Goal: Transaction & Acquisition: Download file/media

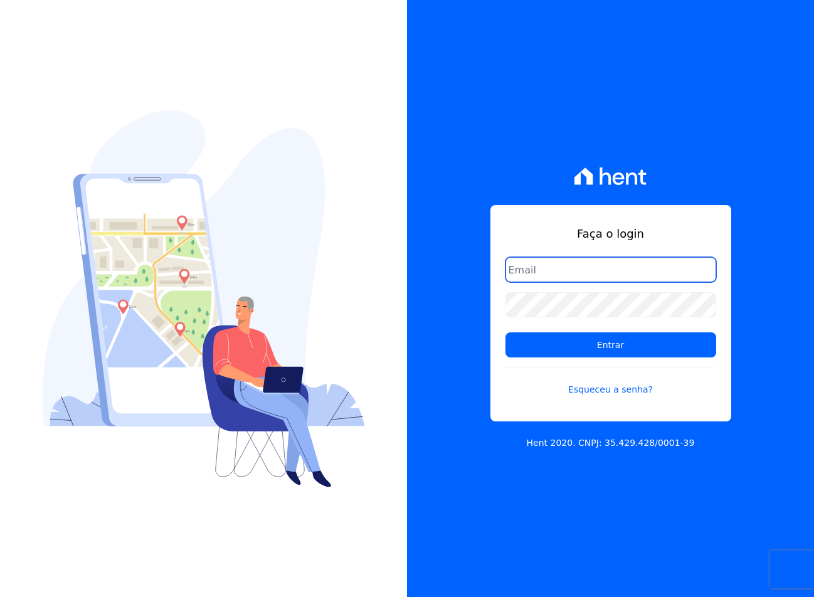
type input "sac@jdgconstrutora.com.br"
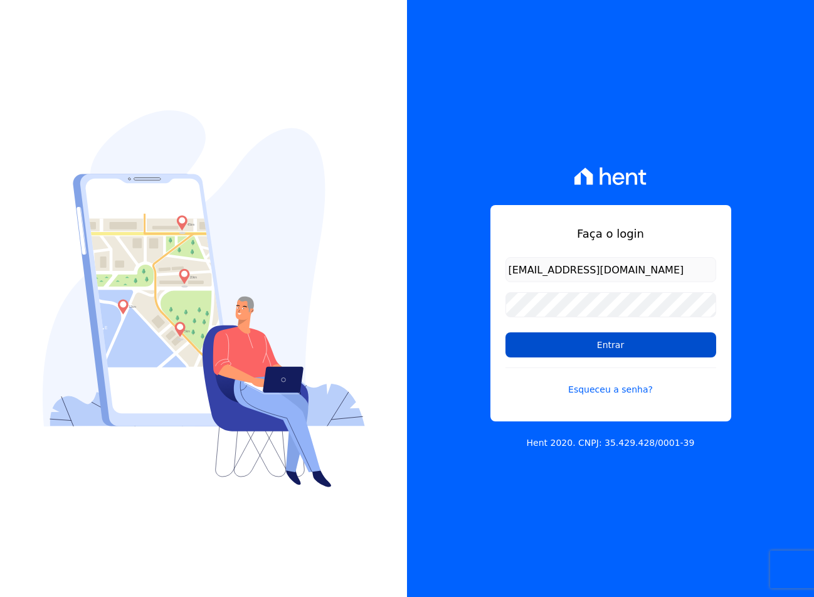
click at [555, 345] on input "Entrar" at bounding box center [611, 345] width 211 height 25
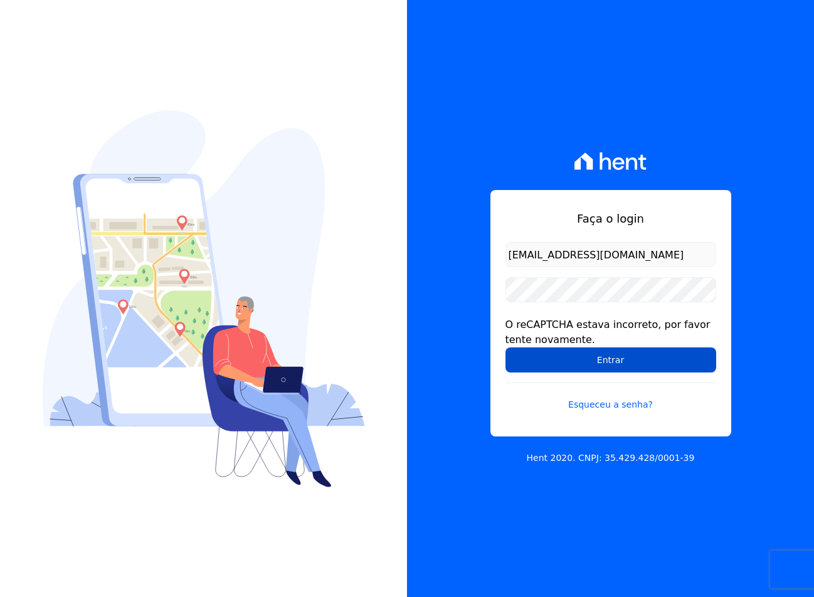
click at [605, 360] on input "Entrar" at bounding box center [611, 360] width 211 height 25
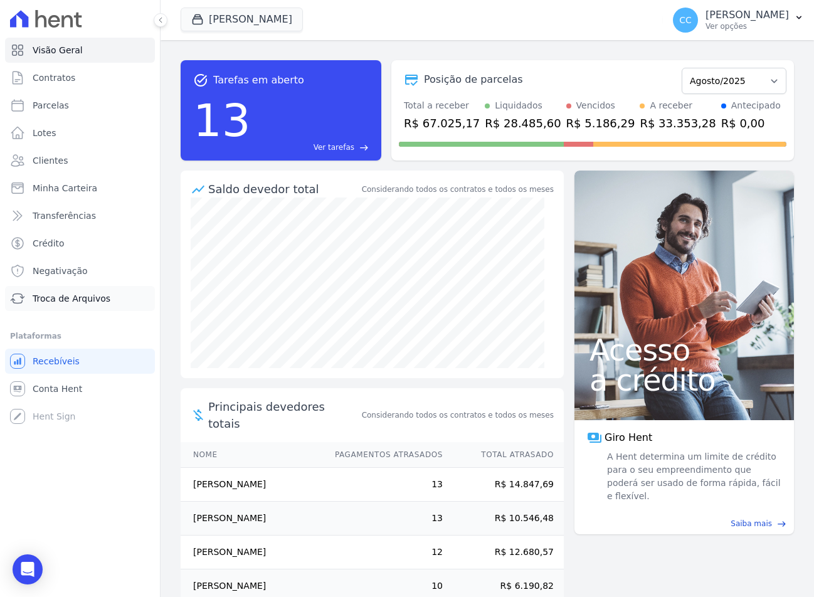
click at [51, 298] on span "Troca de Arquivos" at bounding box center [72, 298] width 78 height 13
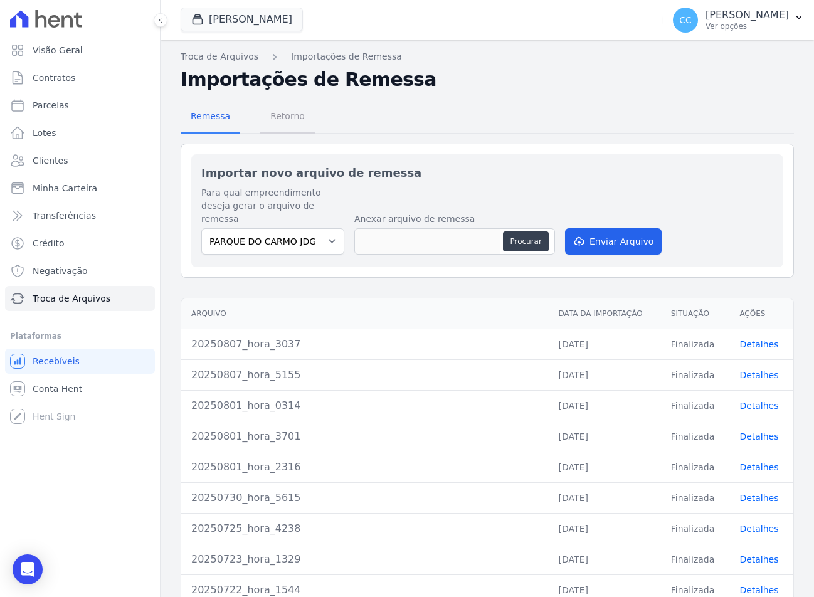
click at [279, 119] on span "Retorno" at bounding box center [288, 116] width 50 height 25
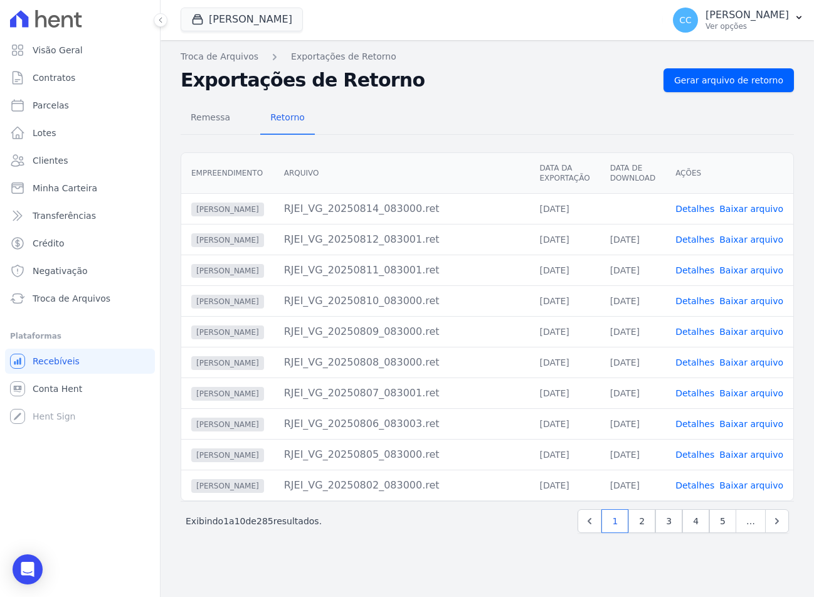
click at [735, 212] on link "Baixar arquivo" at bounding box center [752, 209] width 64 height 10
click at [242, 14] on button "[PERSON_NAME]" at bounding box center [242, 20] width 122 height 24
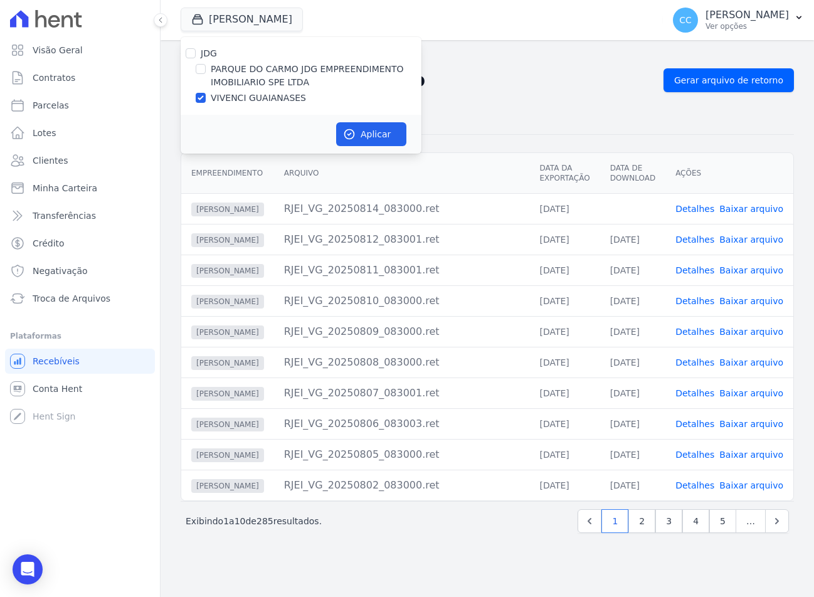
click at [228, 85] on label "PARQUE DO CARMO JDG EMPREENDIMENTO IMOBILIARIO SPE LTDA" at bounding box center [316, 76] width 211 height 26
click at [206, 74] on input "PARQUE DO CARMO JDG EMPREENDIMENTO IMOBILIARIO SPE LTDA" at bounding box center [201, 69] width 10 height 10
checkbox input "true"
click at [235, 101] on label "VIVENCI GUAIANASES" at bounding box center [258, 98] width 95 height 13
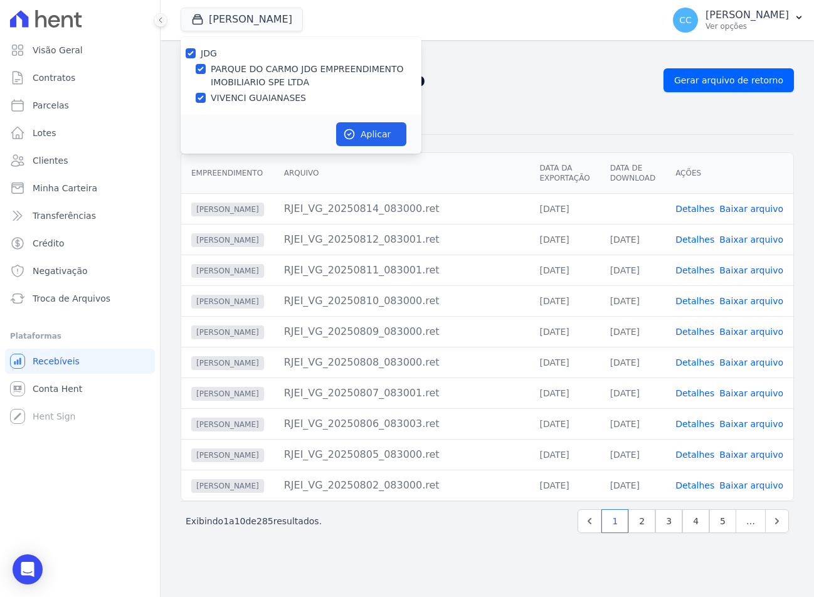
click at [206, 101] on input "VIVENCI GUAIANASES" at bounding box center [201, 98] width 10 height 10
checkbox input "false"
click at [381, 131] on button "Aplicar" at bounding box center [371, 134] width 70 height 24
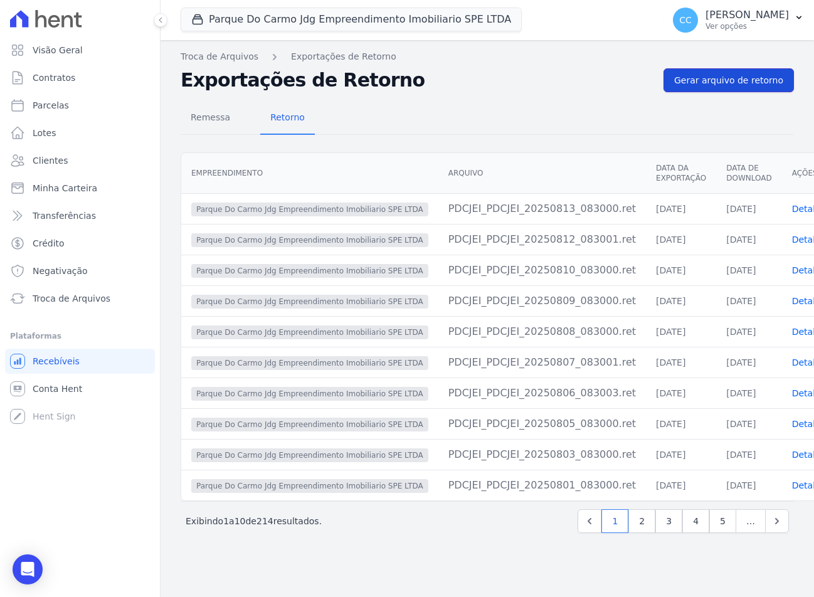
click at [737, 80] on span "Gerar arquivo de retorno" at bounding box center [728, 80] width 109 height 13
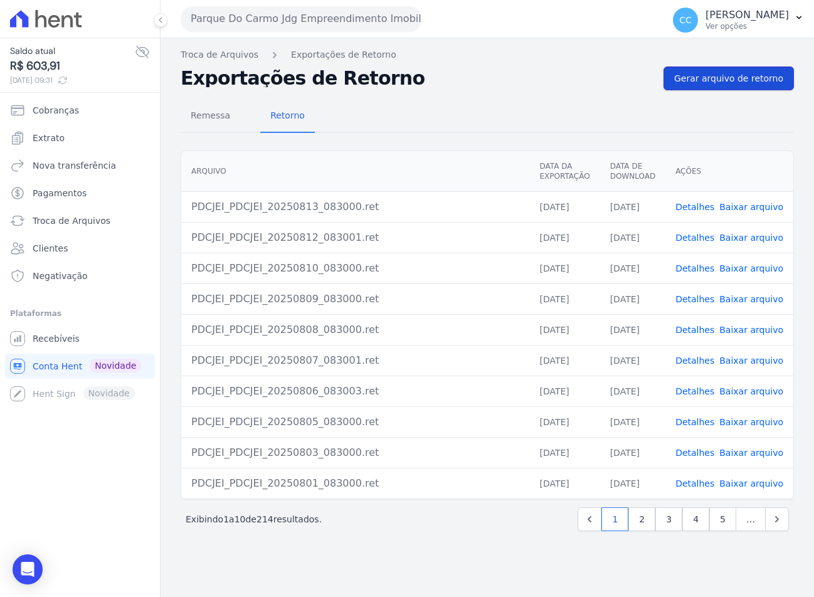
click at [722, 80] on span "Gerar arquivo de retorno" at bounding box center [728, 78] width 109 height 13
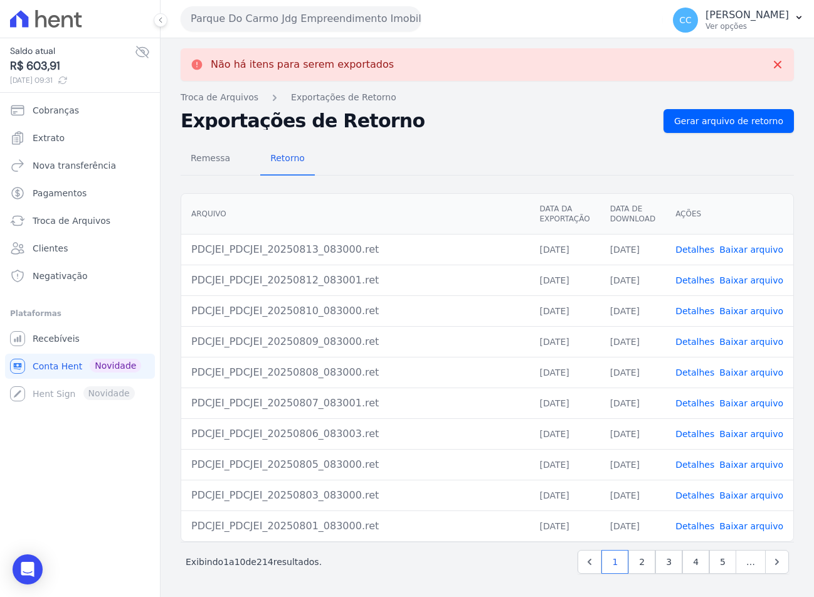
click at [760, 255] on link "Baixar arquivo" at bounding box center [752, 250] width 64 height 10
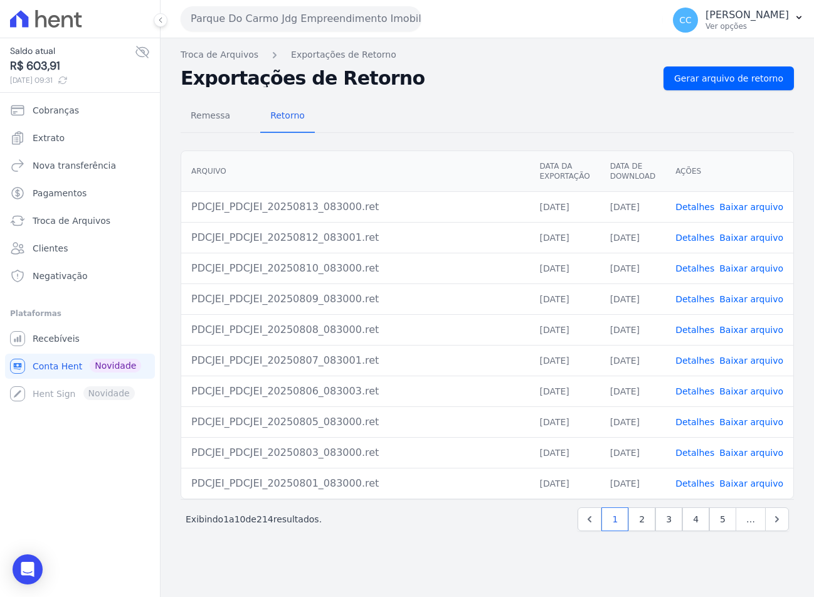
click at [504, 108] on div "Remessa Retorno" at bounding box center [488, 116] width 614 height 33
click at [469, 103] on div "Remessa Retorno" at bounding box center [488, 116] width 614 height 33
click at [450, 54] on nav "Troca de Arquivos Exportações de Retorno" at bounding box center [488, 54] width 614 height 13
click at [633, 85] on h2 "Exportações de Retorno" at bounding box center [417, 79] width 473 height 18
click at [202, 110] on span "Remessa" at bounding box center [210, 115] width 55 height 25
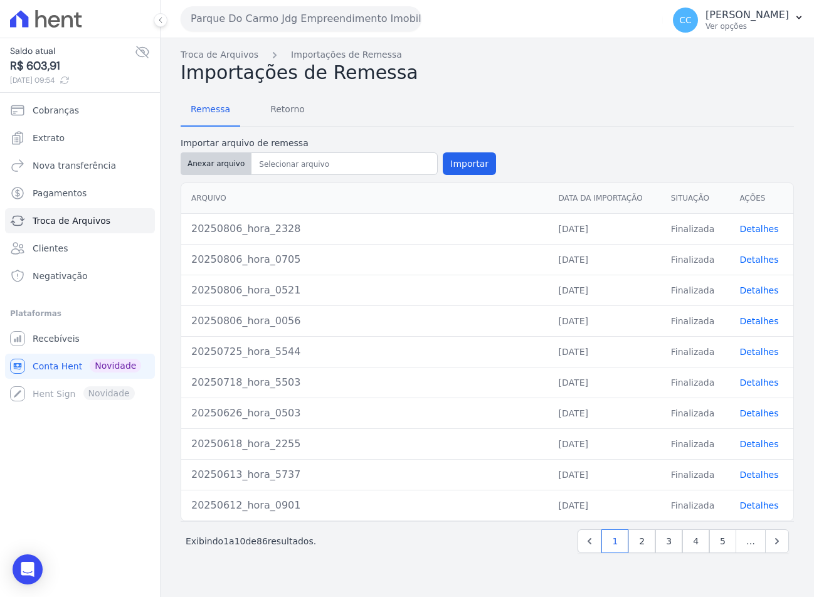
click at [199, 161] on button "Anexar arquivo" at bounding box center [216, 163] width 71 height 23
type input "20250814_hora_5105"
click at [461, 163] on button "Importar" at bounding box center [469, 163] width 53 height 23
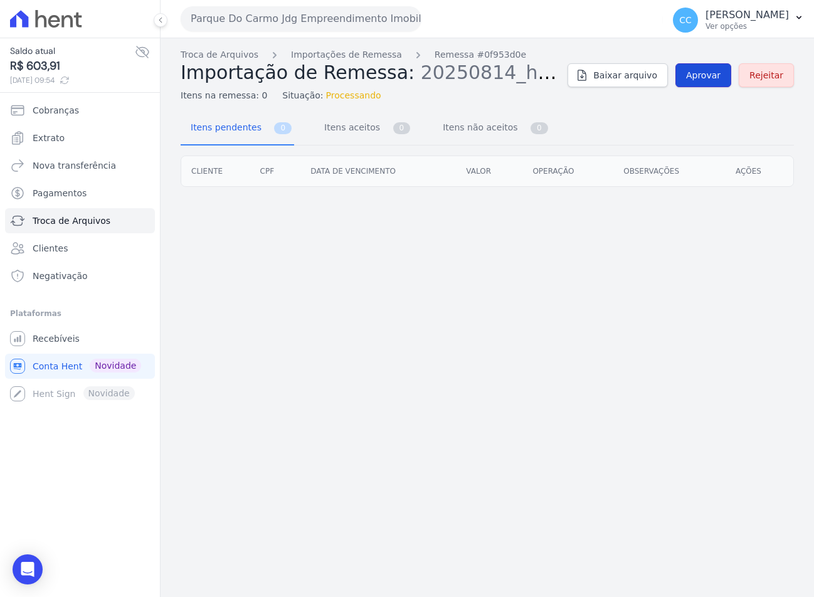
click at [717, 82] on link "Aprovar" at bounding box center [704, 75] width 56 height 24
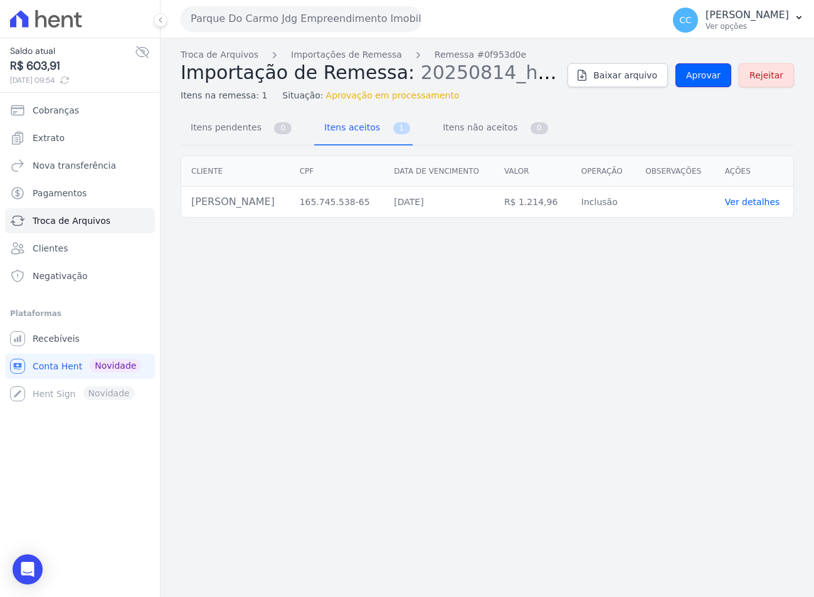
click at [717, 82] on link "Aprovar" at bounding box center [704, 75] width 56 height 24
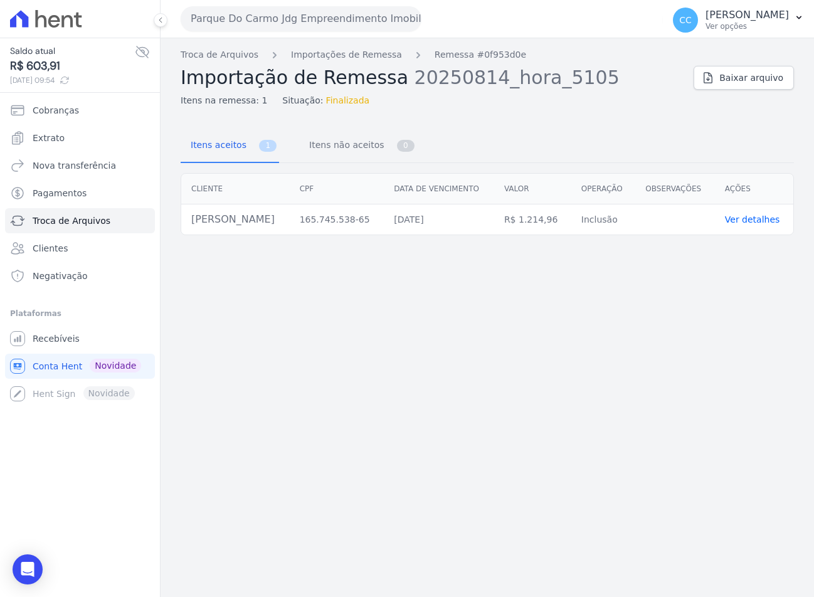
click at [442, 427] on div "Troca de Arquivos Importações de Remessa Remessa #0f953d0e Importação de Remess…" at bounding box center [488, 317] width 654 height 559
click at [377, 329] on div "Troca de Arquivos Importações de Remessa Remessa #0f953d0e Importação de Remess…" at bounding box center [488, 317] width 654 height 559
click at [42, 245] on span "Clientes" at bounding box center [50, 248] width 35 height 13
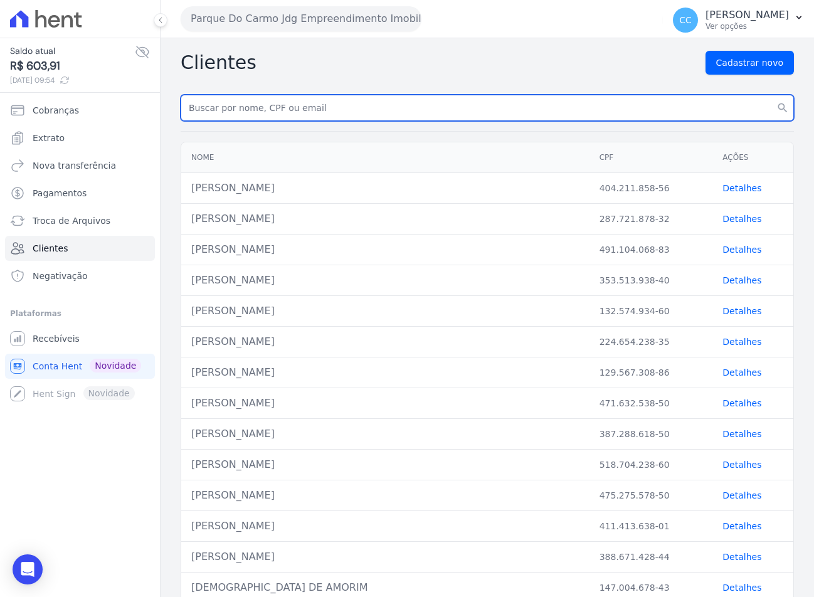
click at [248, 101] on input "text" at bounding box center [488, 108] width 614 height 26
type input "[PERSON_NAME]"
click at [772, 95] on button "search" at bounding box center [783, 108] width 23 height 26
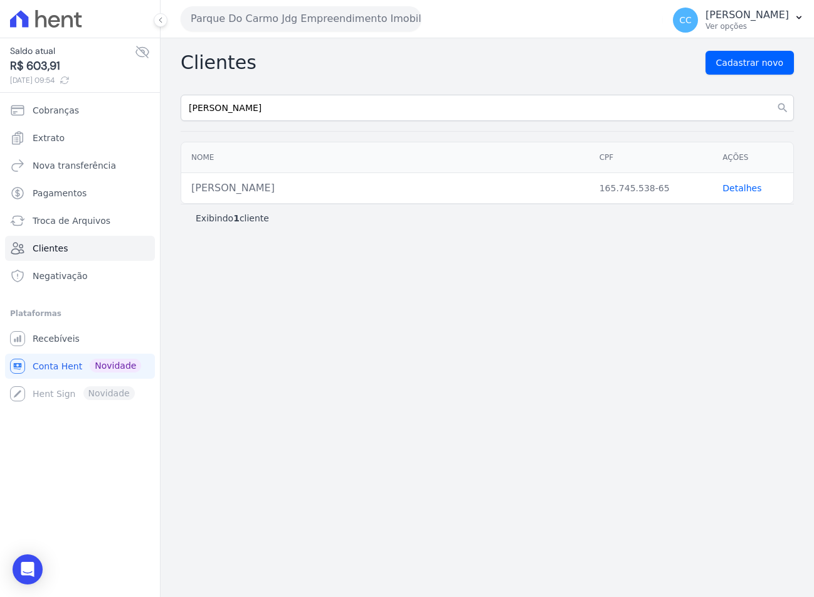
click at [749, 189] on link "Detalhes" at bounding box center [742, 188] width 39 height 10
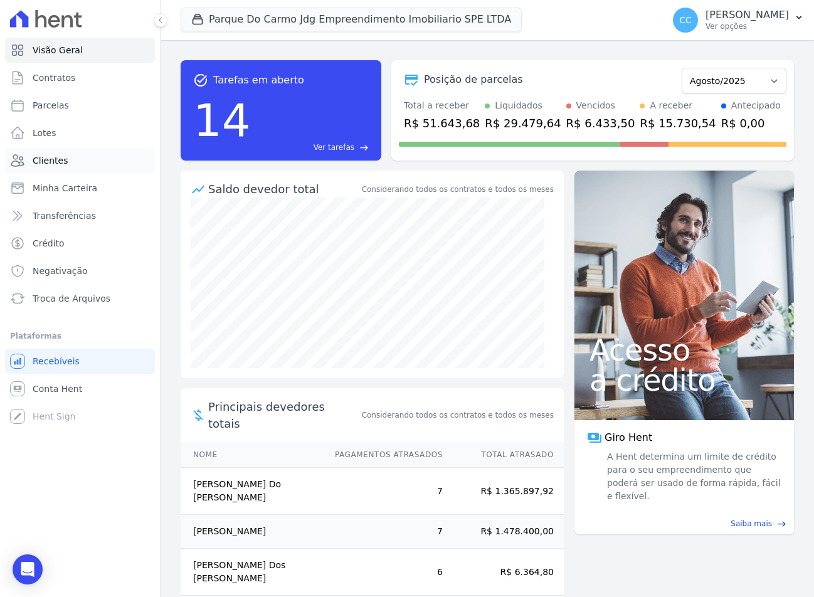
click at [43, 161] on span "Clientes" at bounding box center [50, 160] width 35 height 13
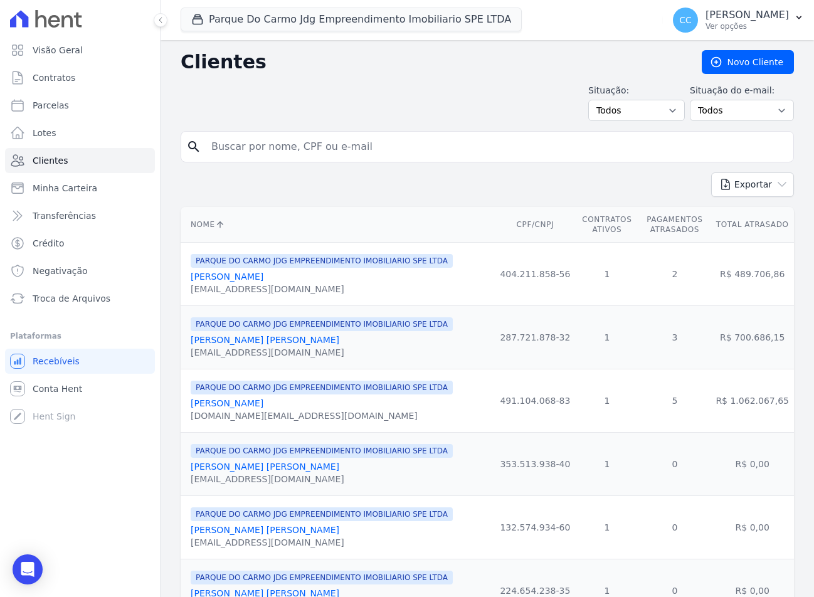
click at [327, 160] on div "search" at bounding box center [488, 146] width 614 height 31
click at [322, 148] on input "search" at bounding box center [496, 146] width 585 height 25
type input "A"
type input "[PERSON_NAME]"
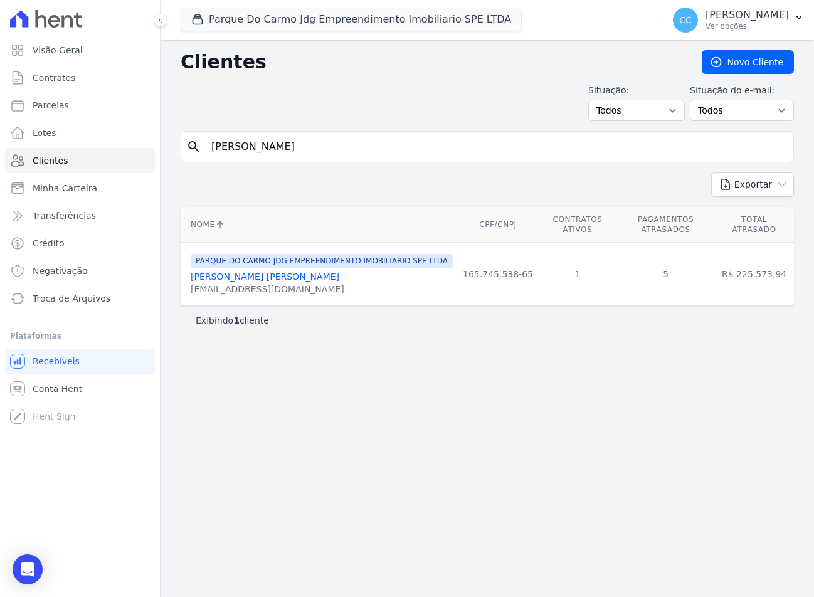
click at [210, 272] on link "[PERSON_NAME] [PERSON_NAME]" at bounding box center [265, 277] width 149 height 10
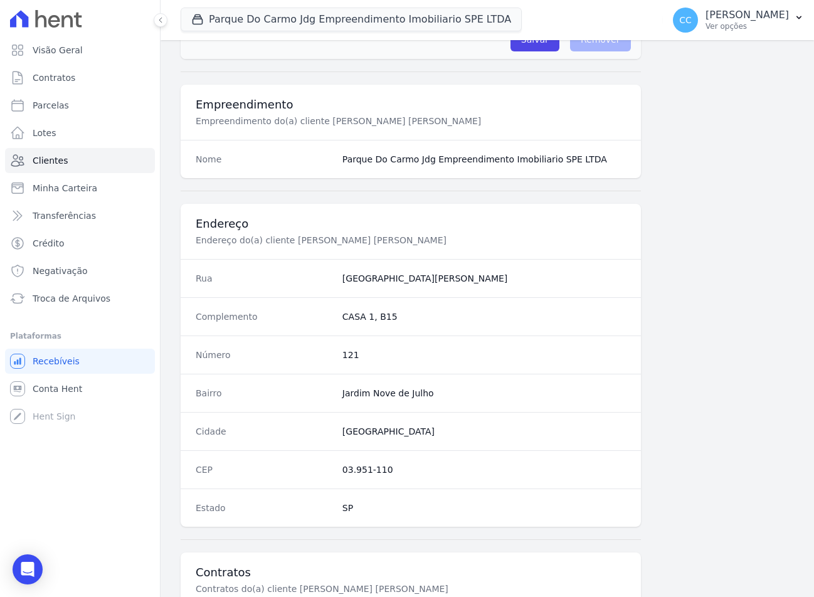
scroll to position [587, 0]
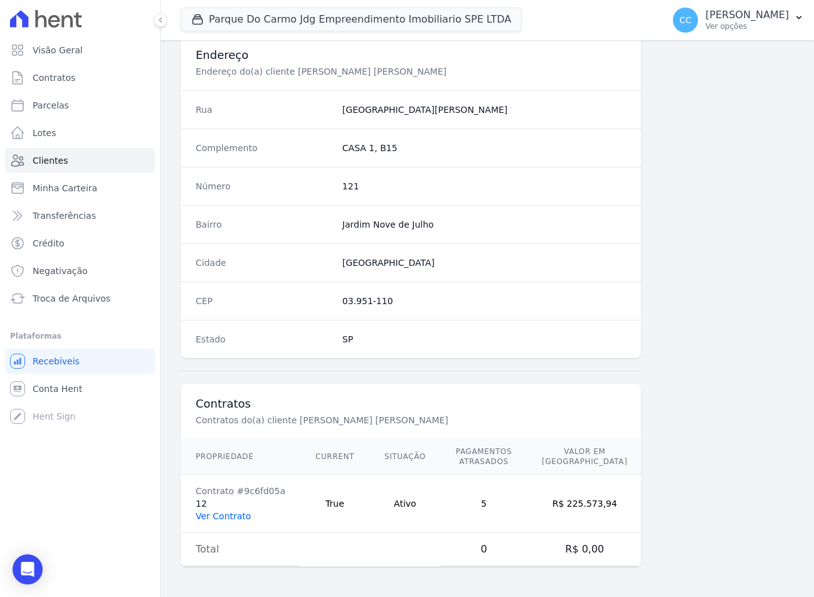
click at [230, 521] on link "Ver Contrato" at bounding box center [223, 516] width 55 height 10
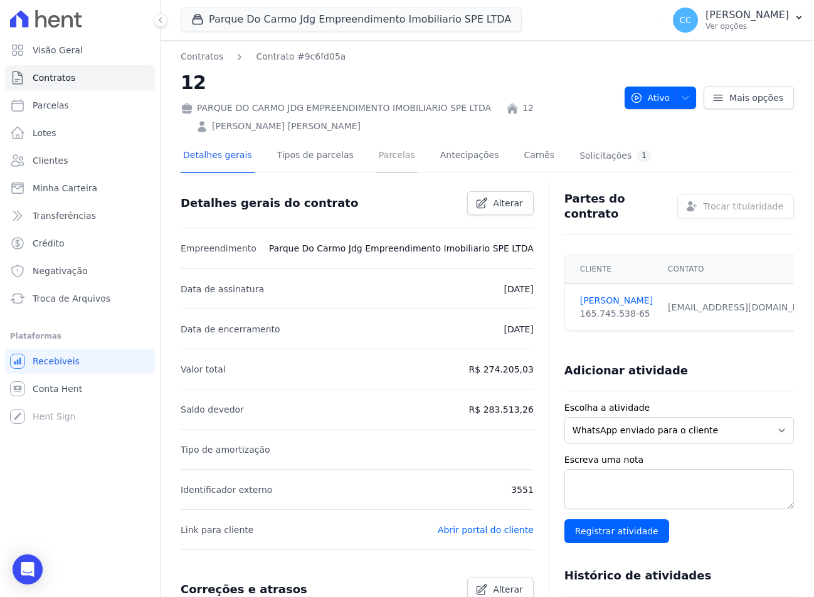
click at [394, 160] on link "Parcelas" at bounding box center [396, 156] width 41 height 33
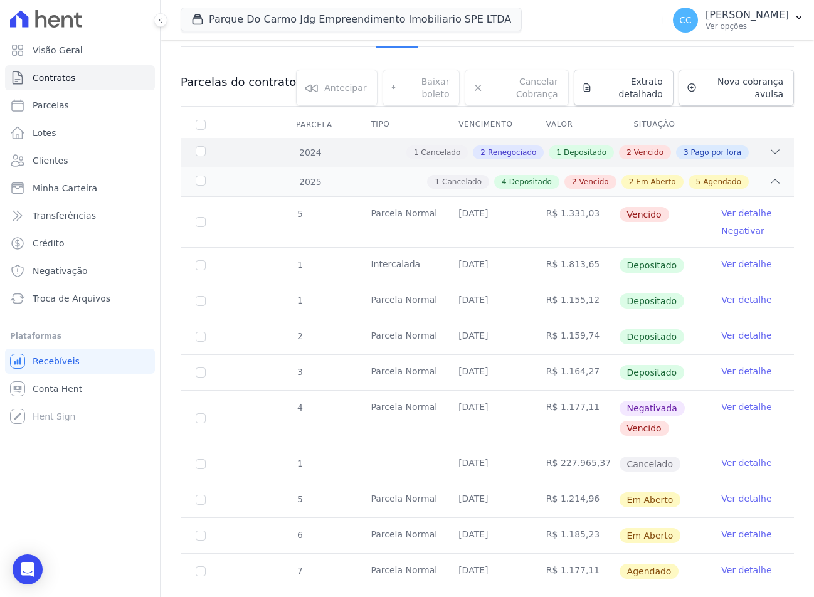
scroll to position [314, 0]
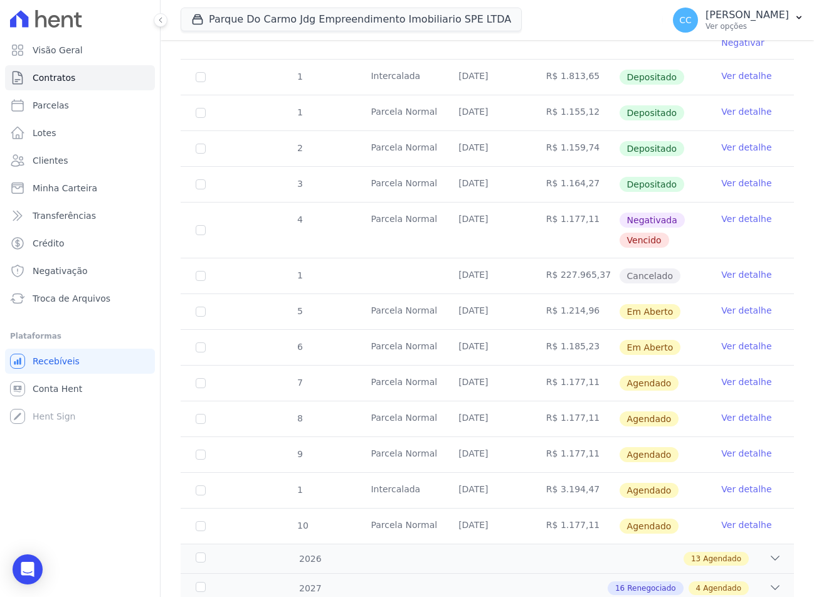
click at [723, 311] on link "Ver detalhe" at bounding box center [747, 310] width 50 height 13
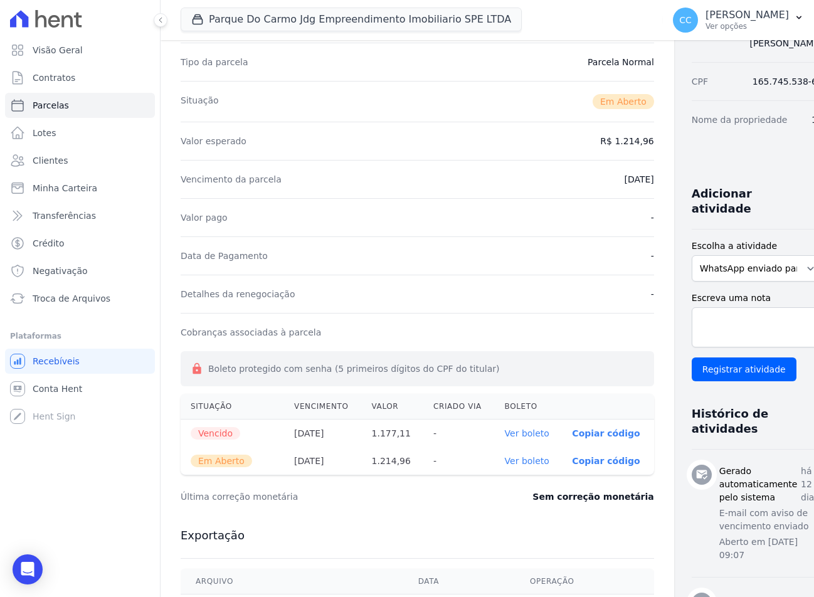
scroll to position [314, 0]
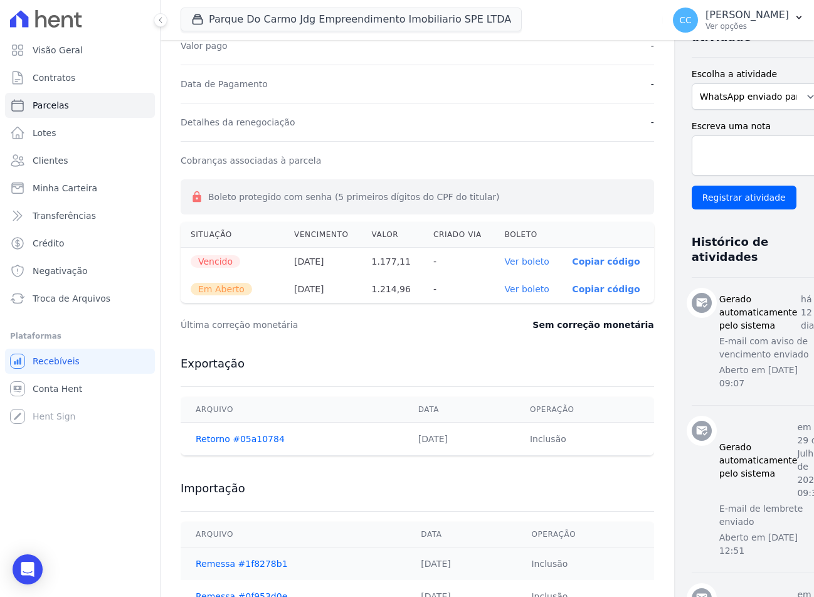
click at [505, 285] on link "Ver boleto" at bounding box center [527, 289] width 45 height 10
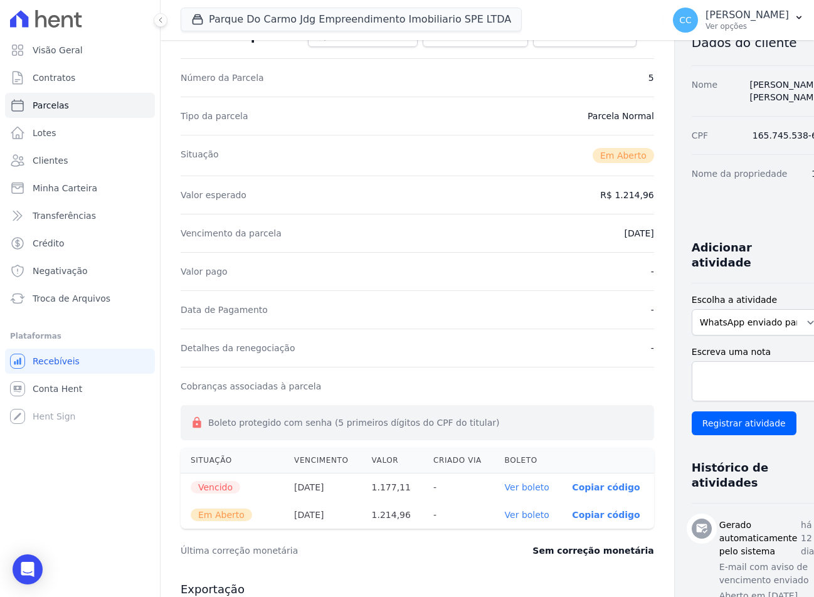
scroll to position [0, 0]
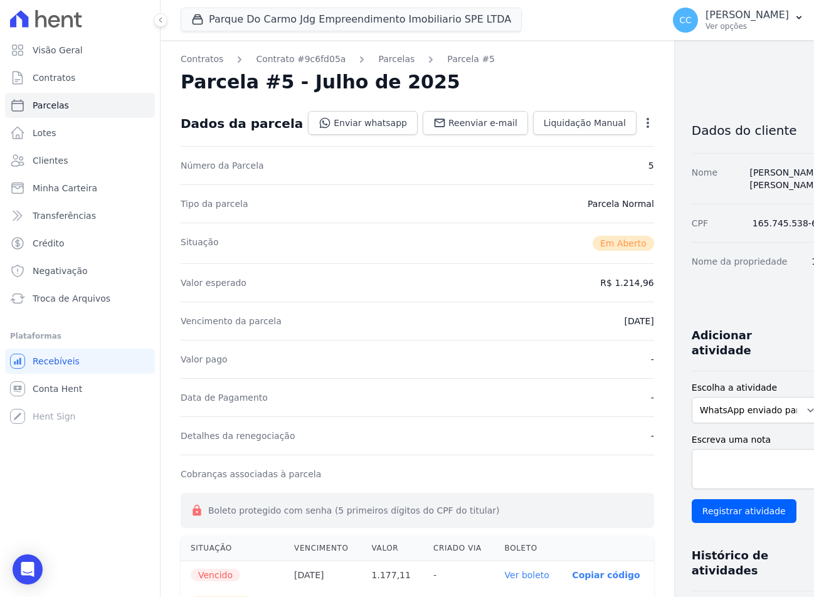
drag, startPoint x: 695, startPoint y: 199, endPoint x: 545, endPoint y: 163, distance: 154.2
click at [695, 199] on div "Nome [PERSON_NAME] [PERSON_NAME]" at bounding box center [757, 178] width 131 height 51
